Goal: Task Accomplishment & Management: Use online tool/utility

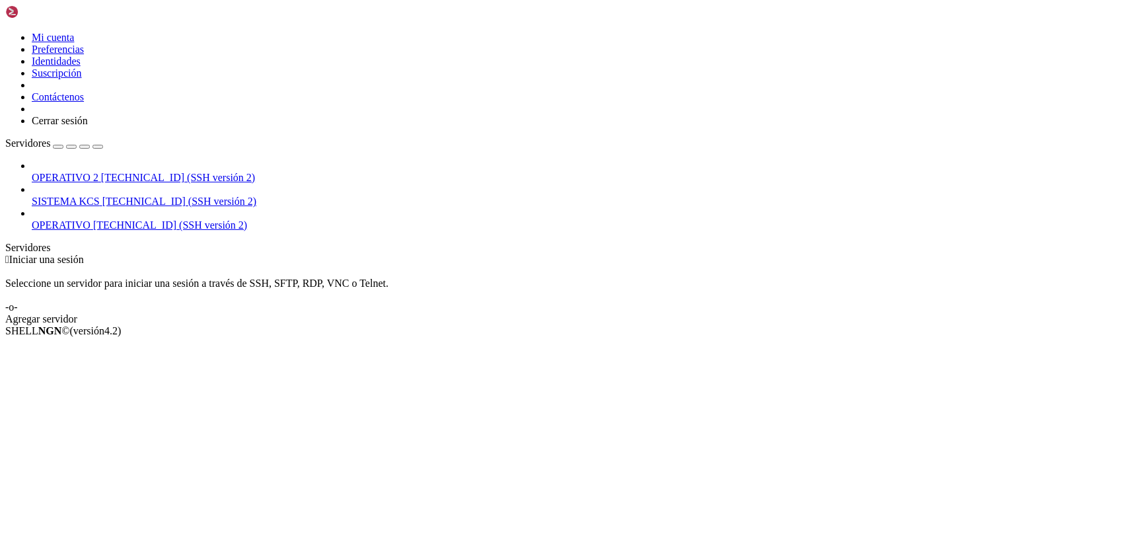
click at [32, 196] on icon at bounding box center [32, 196] width 0 height 0
click at [100, 196] on span "SISTEMA KCS" at bounding box center [66, 201] width 68 height 11
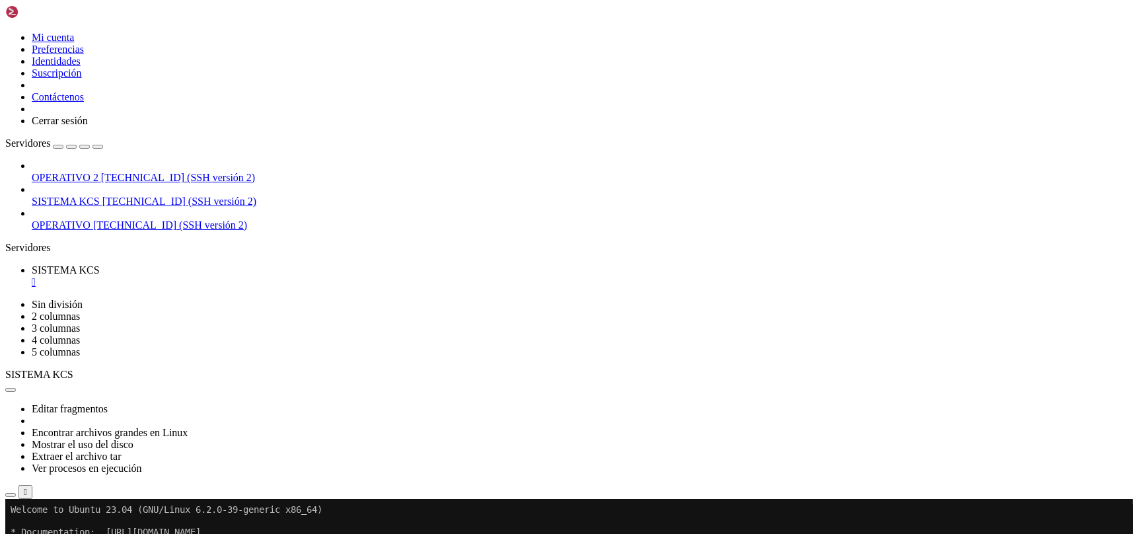
click at [11, 495] on icon "button" at bounding box center [11, 495] width 0 height 0
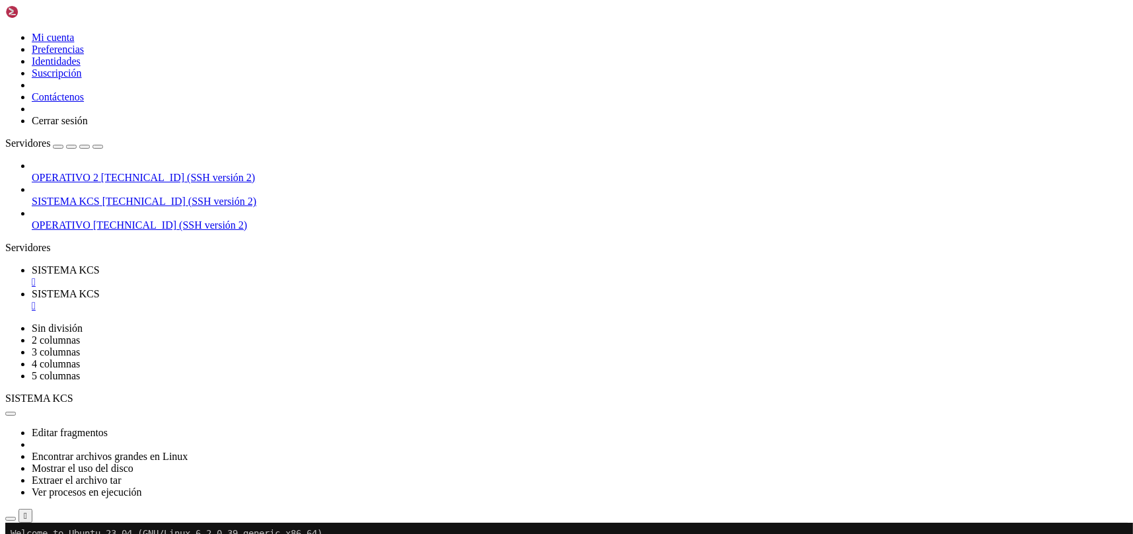
type input "/home/ubuntu/31-app-odoo2"
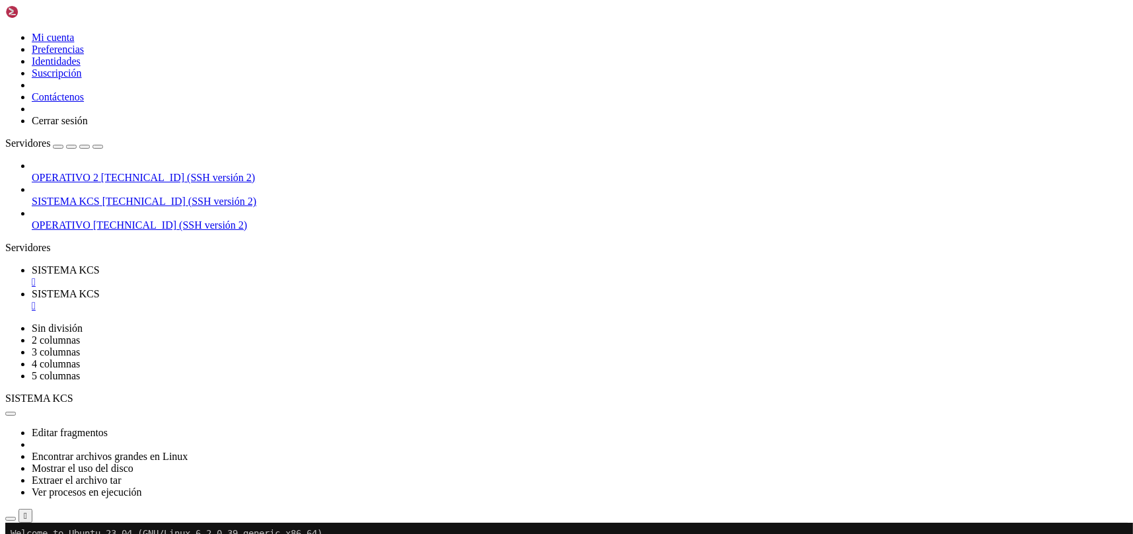
click at [36, 300] on font "" at bounding box center [34, 305] width 4 height 11
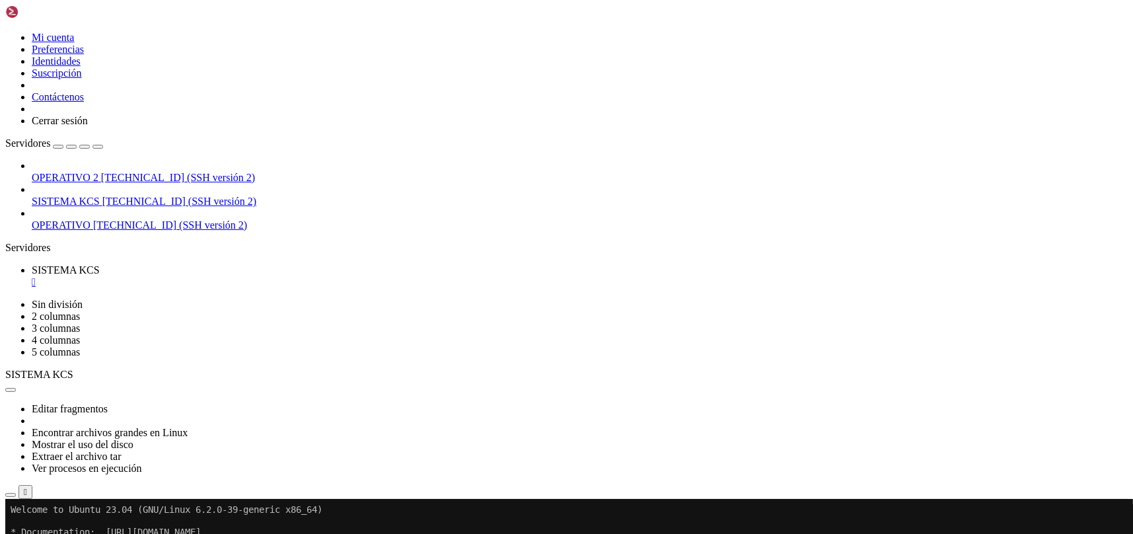
click at [11, 495] on icon "button" at bounding box center [11, 495] width 0 height 0
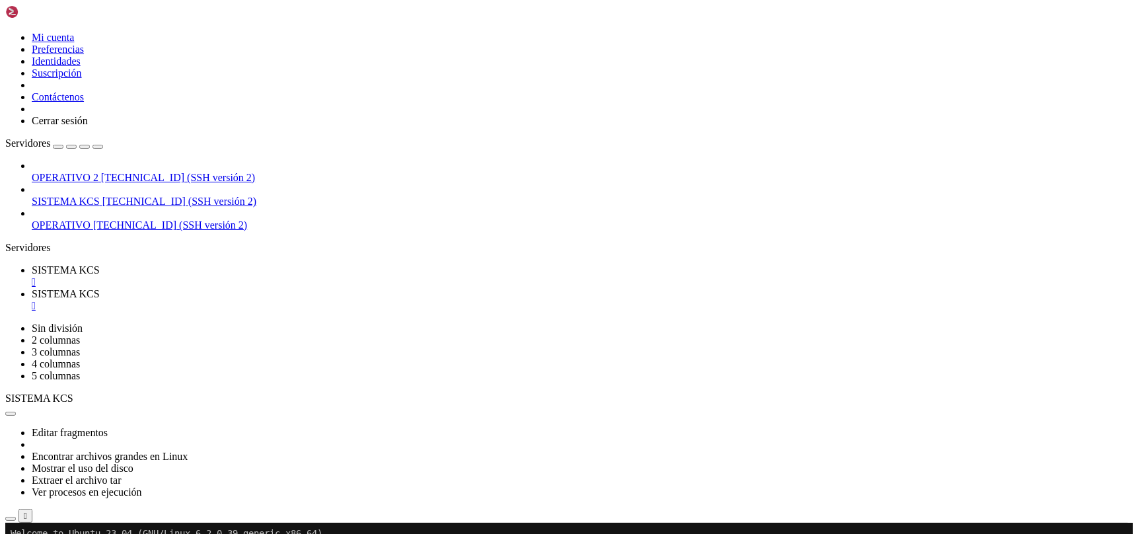
scroll to position [88, 0]
type input "/home/ubuntu/31-app-odoo2"
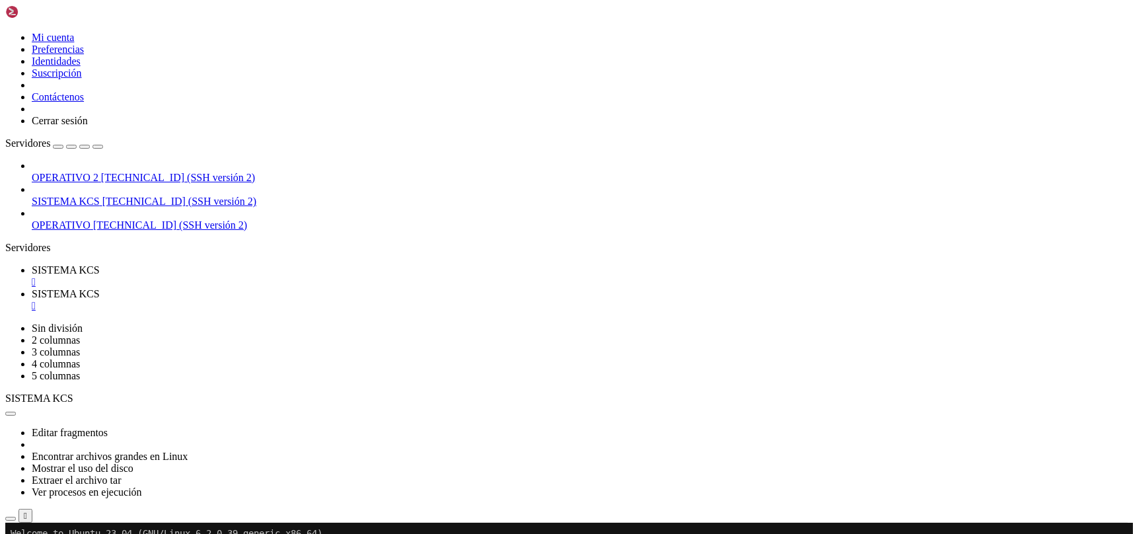
click at [36, 300] on font "" at bounding box center [34, 305] width 4 height 11
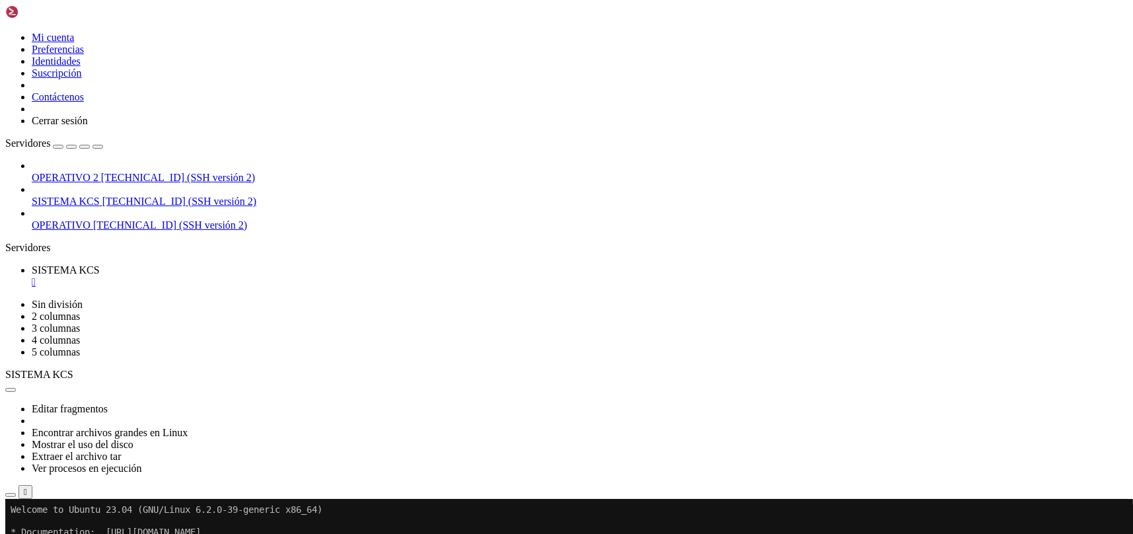
click at [11, 495] on icon "button" at bounding box center [11, 495] width 0 height 0
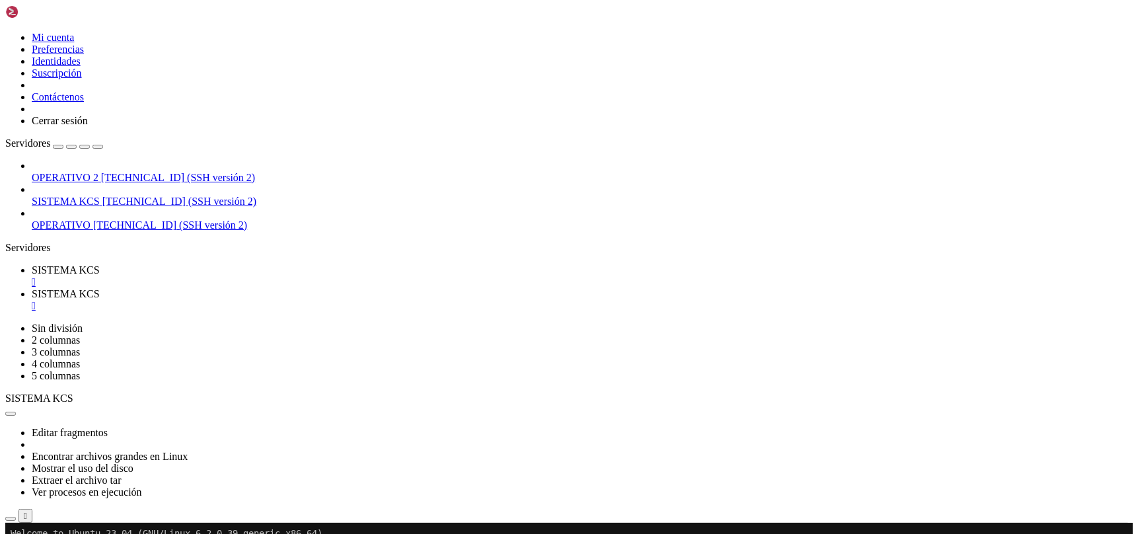
scroll to position [88, 0]
type input "/home/ubuntu/31-app-odoo2"
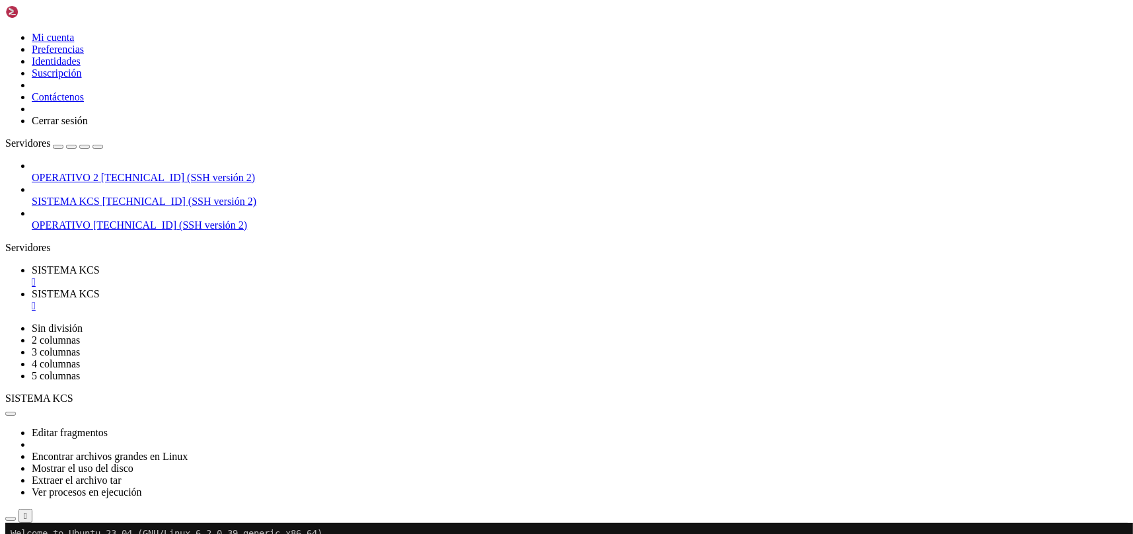
click at [100, 264] on font "SISTEMA KCS" at bounding box center [66, 269] width 68 height 11
click at [96, 288] on span "KCS SYSTEM" at bounding box center [64, 293] width 65 height 11
click at [349, 300] on div "" at bounding box center [580, 306] width 1096 height 12
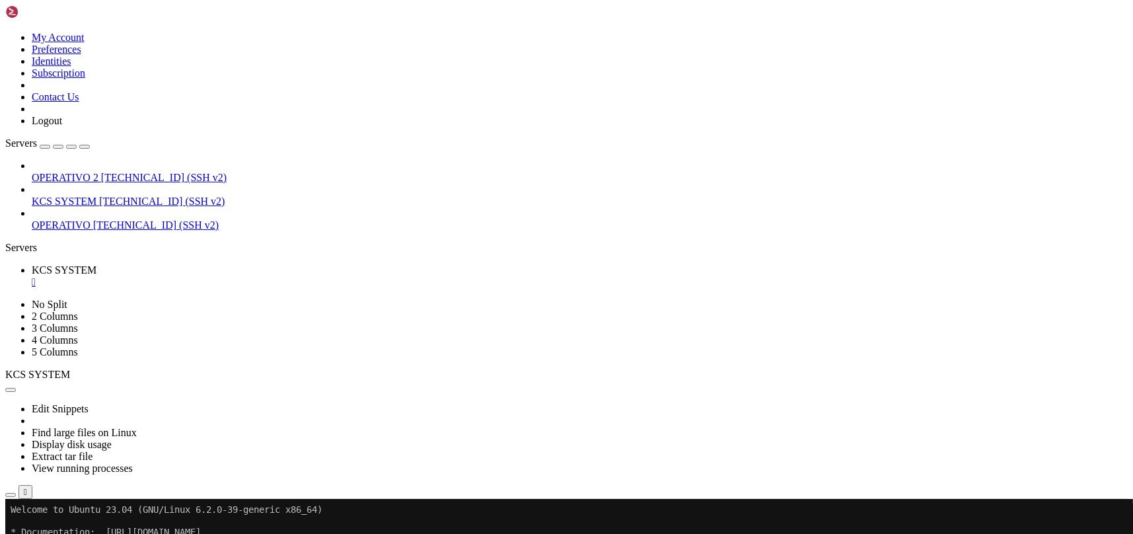
click at [11, 495] on icon "button" at bounding box center [11, 495] width 0 height 0
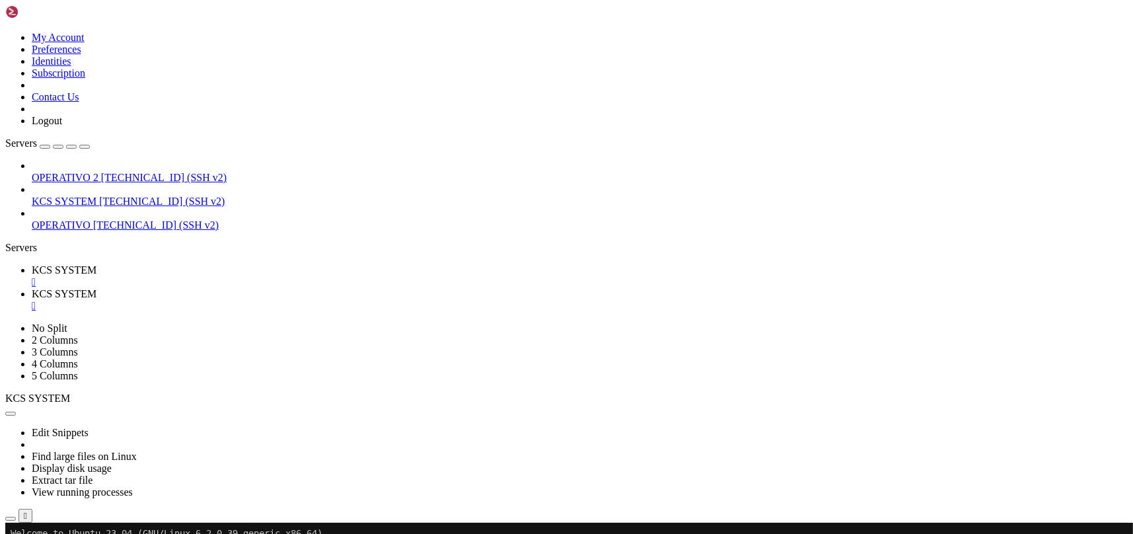
type input "/home/ubuntu/31-app-odoo2"
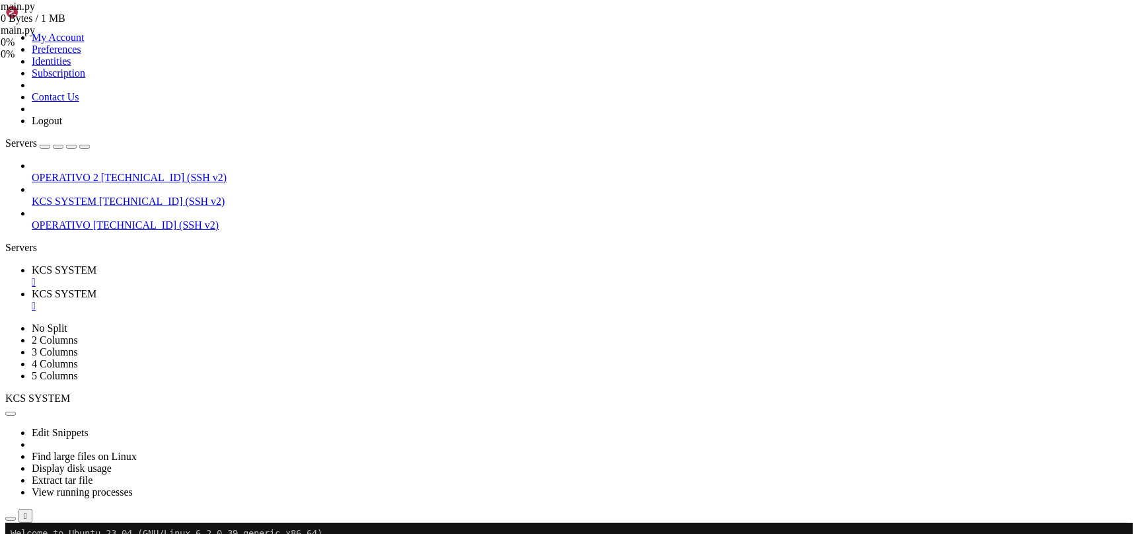
click at [96, 264] on span "KCS SYSTEM" at bounding box center [64, 269] width 65 height 11
click at [96, 288] on span "KCS SYSTEM" at bounding box center [64, 293] width 65 height 11
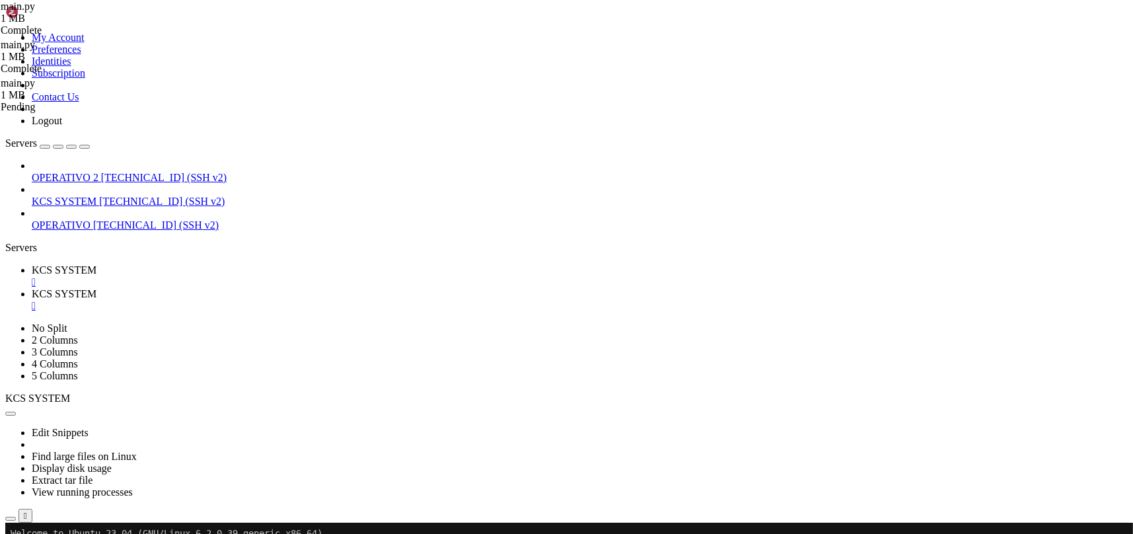
click at [242, 264] on link "KCS SYSTEM " at bounding box center [580, 276] width 1096 height 24
click at [96, 288] on span "KCS SYSTEM" at bounding box center [64, 293] width 65 height 11
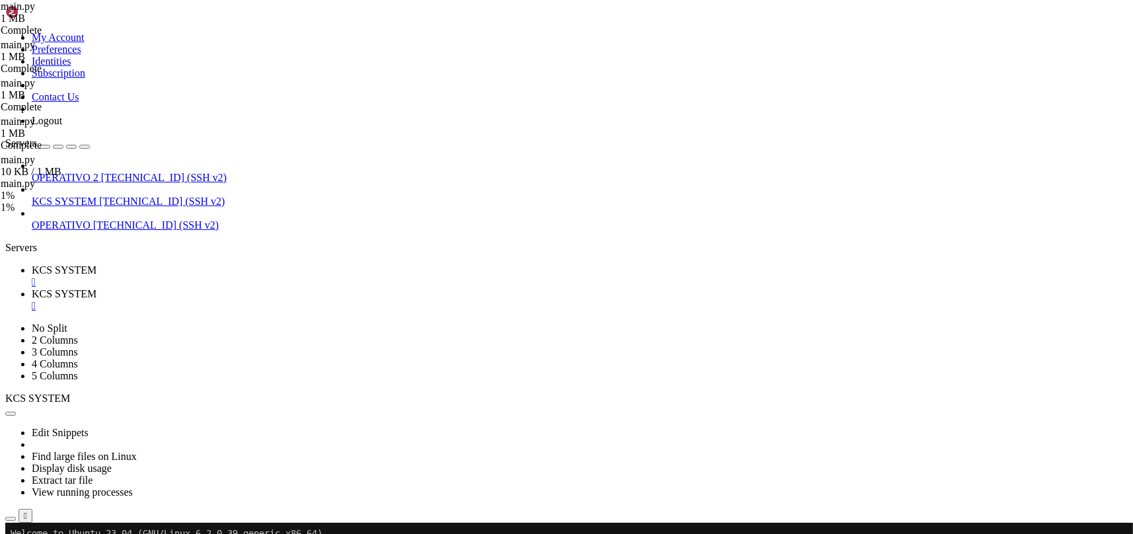
click at [209, 264] on link "KCS SYSTEM " at bounding box center [580, 276] width 1096 height 24
click at [354, 300] on div "" at bounding box center [580, 306] width 1096 height 12
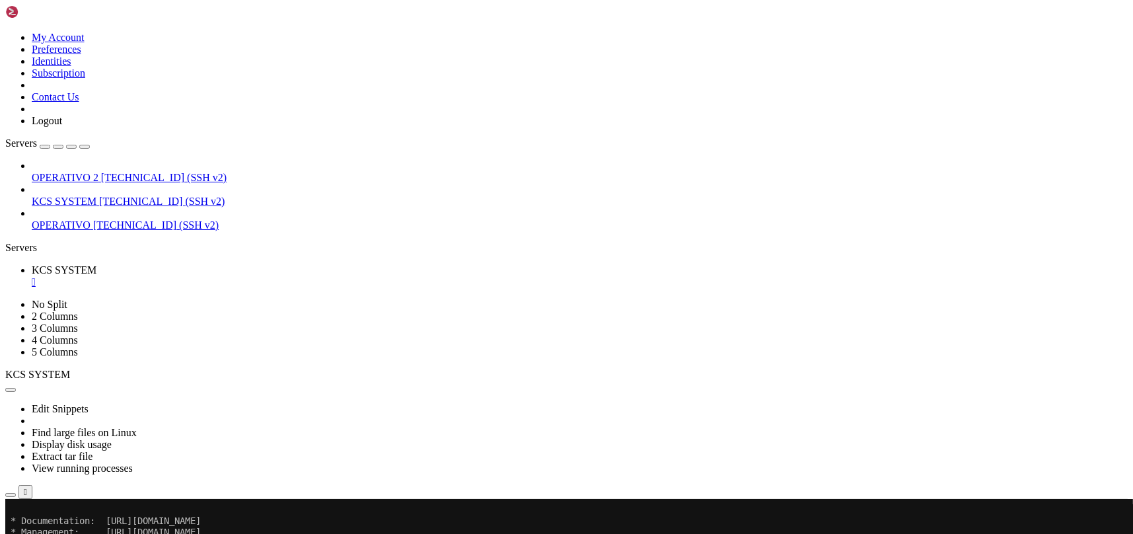
click at [11, 495] on icon "button" at bounding box center [11, 495] width 0 height 0
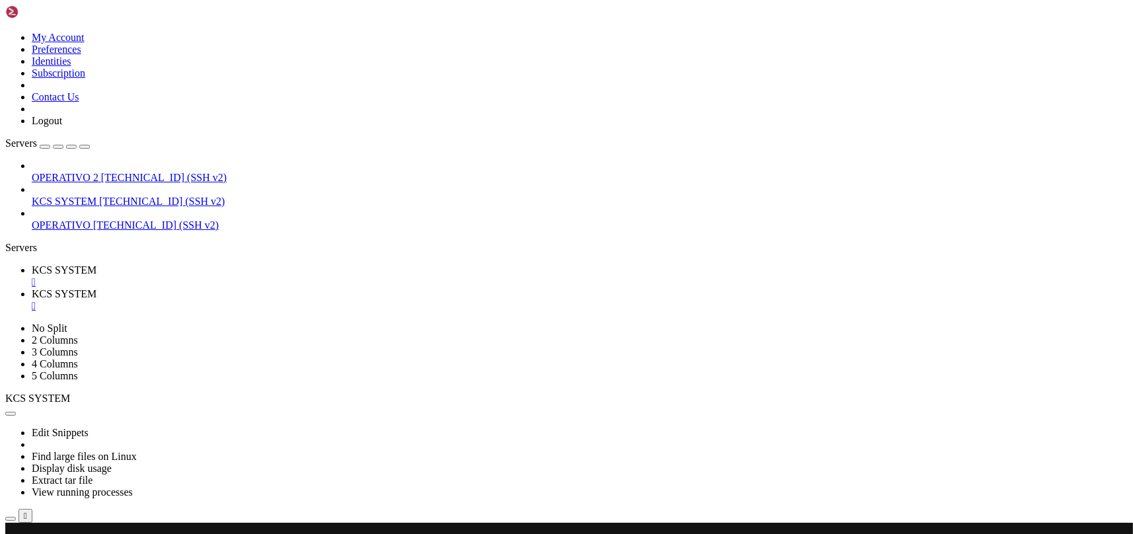
type input "/home/ubuntu/31-app-odoo2"
click at [228, 264] on link "KCS SYSTEM " at bounding box center [580, 276] width 1096 height 24
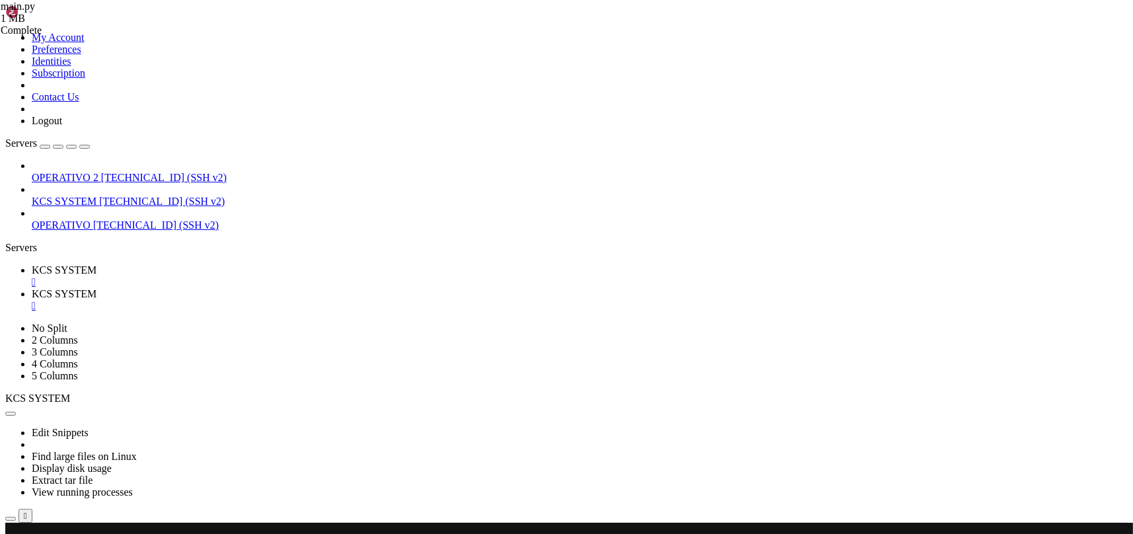
click at [96, 288] on span "KCS SYSTEM" at bounding box center [64, 293] width 65 height 11
click at [351, 300] on div "" at bounding box center [580, 306] width 1096 height 12
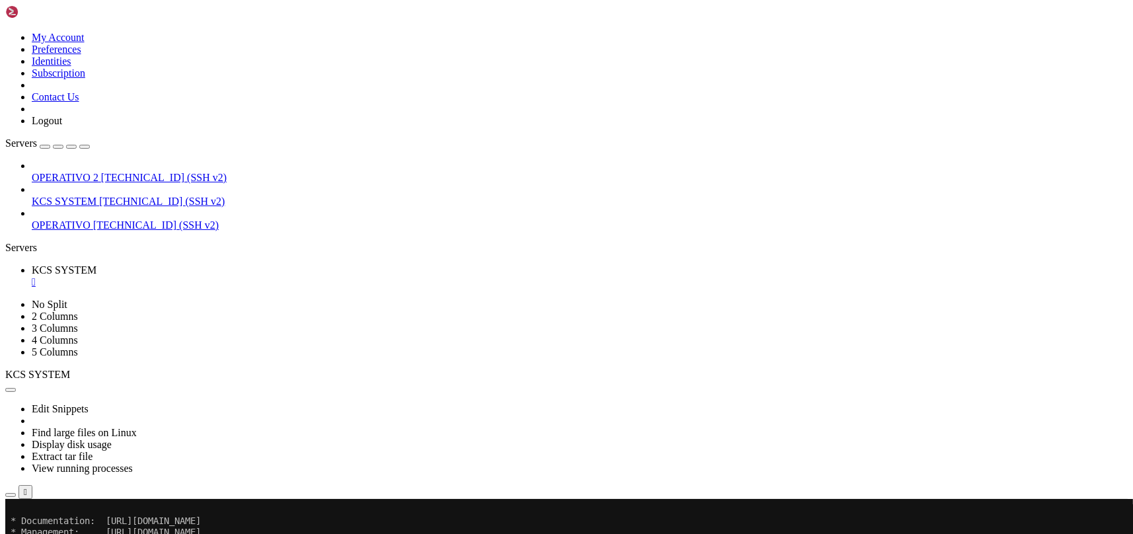
click at [252, 276] on div "" at bounding box center [580, 282] width 1096 height 12
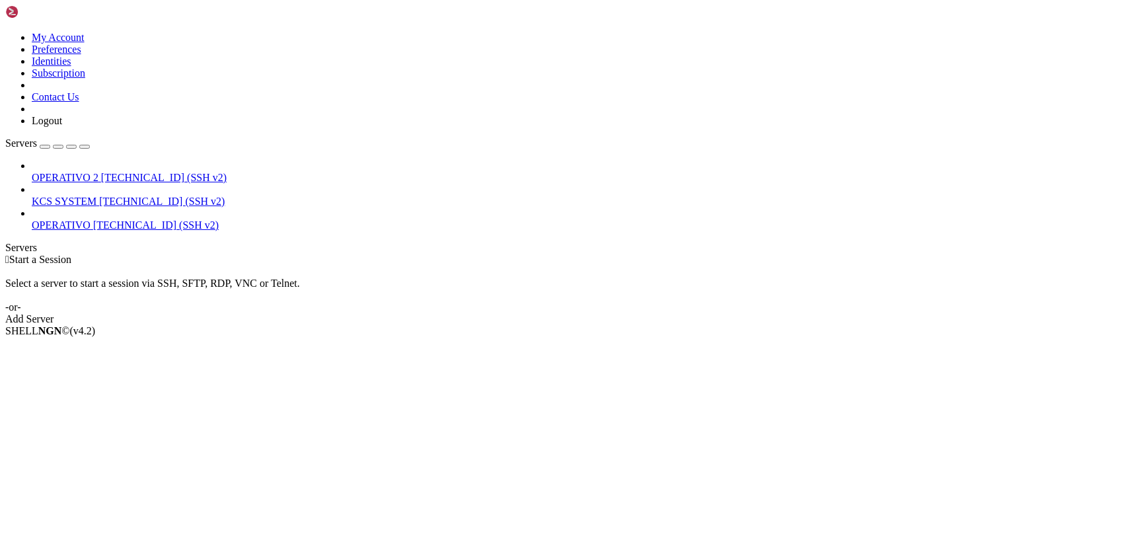
click at [96, 196] on span "KCS SYSTEM" at bounding box center [64, 201] width 65 height 11
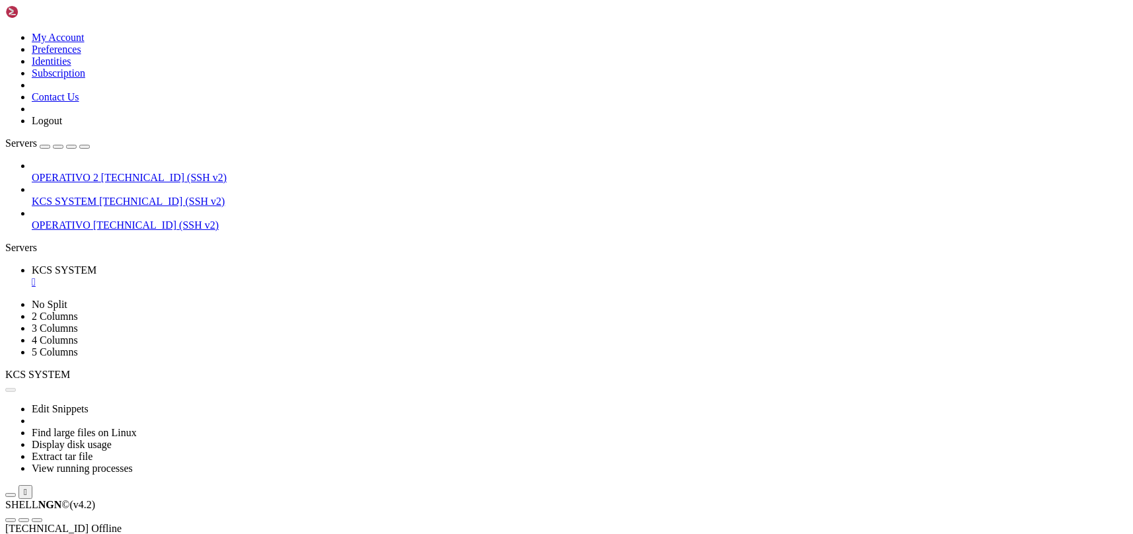
scroll to position [0, 0]
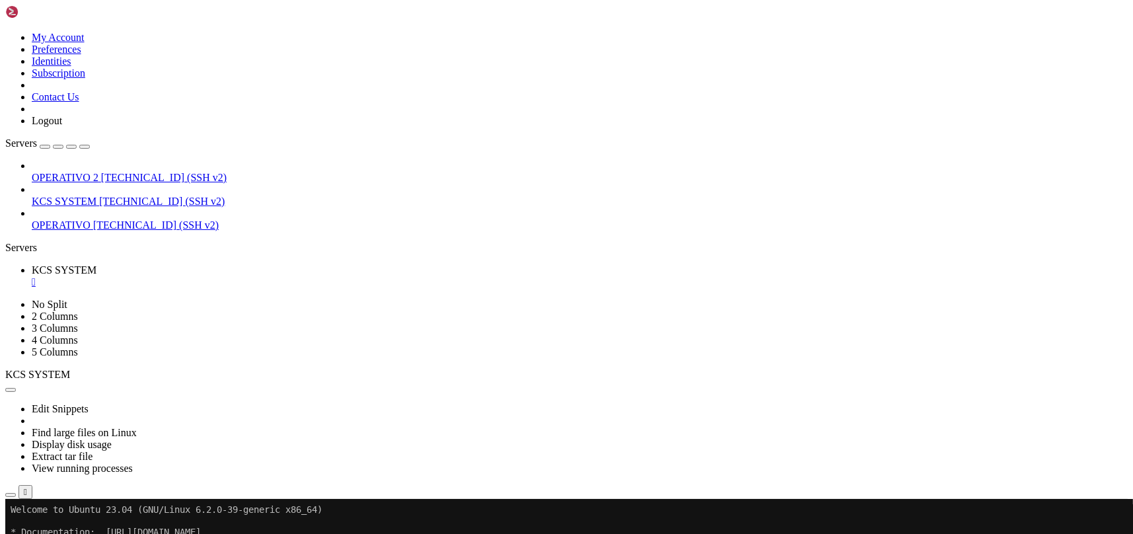
click at [11, 495] on icon "button" at bounding box center [11, 495] width 0 height 0
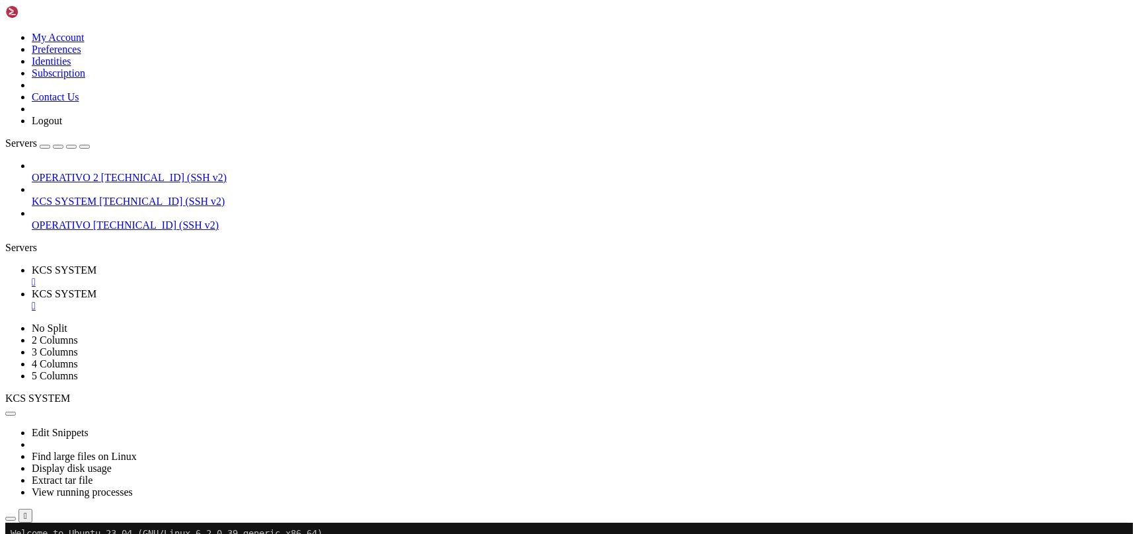
type input "/home/ubuntu/31-app-odoo2"
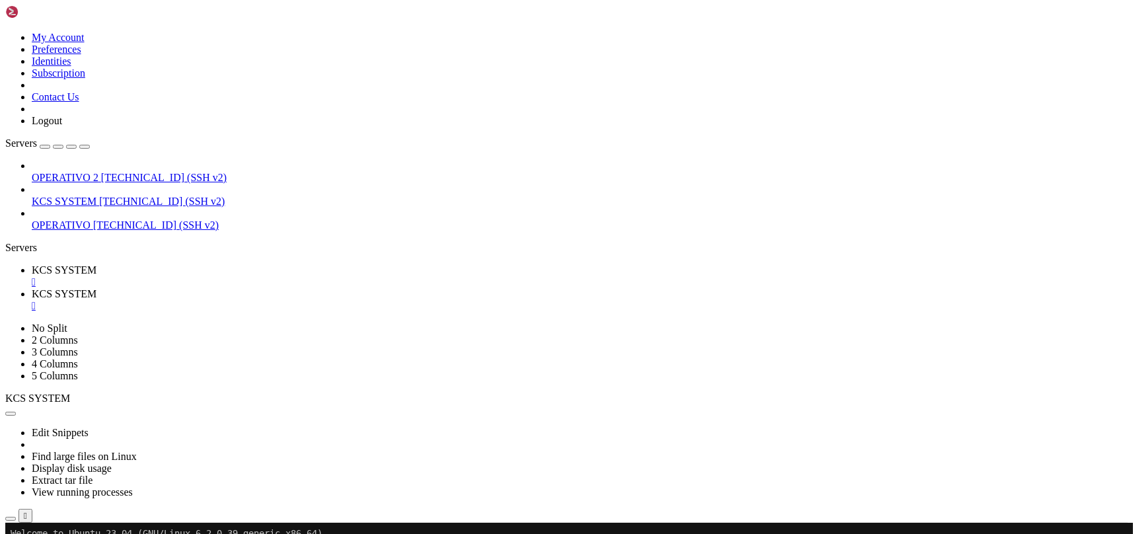
click at [96, 264] on span "KCS SYSTEM" at bounding box center [64, 269] width 65 height 11
click at [96, 288] on span "KCS SYSTEM" at bounding box center [64, 293] width 65 height 11
click at [96, 264] on span "KCS SYSTEM" at bounding box center [64, 269] width 65 height 11
click at [32, 288] on icon at bounding box center [32, 293] width 0 height 11
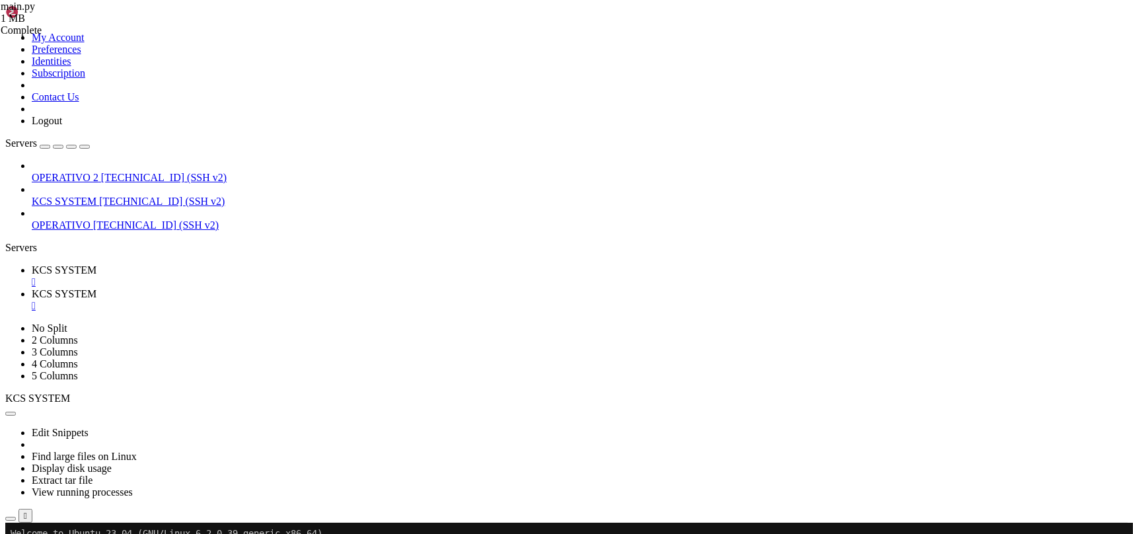
click at [96, 264] on span "KCS SYSTEM" at bounding box center [64, 269] width 65 height 11
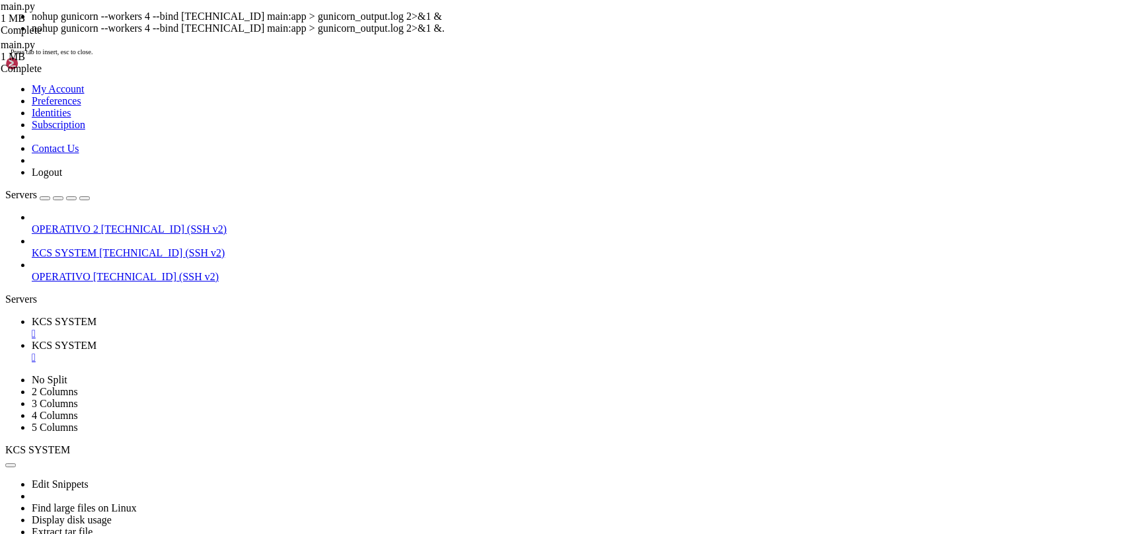
scroll to position [100, 0]
